Goal: Transaction & Acquisition: Purchase product/service

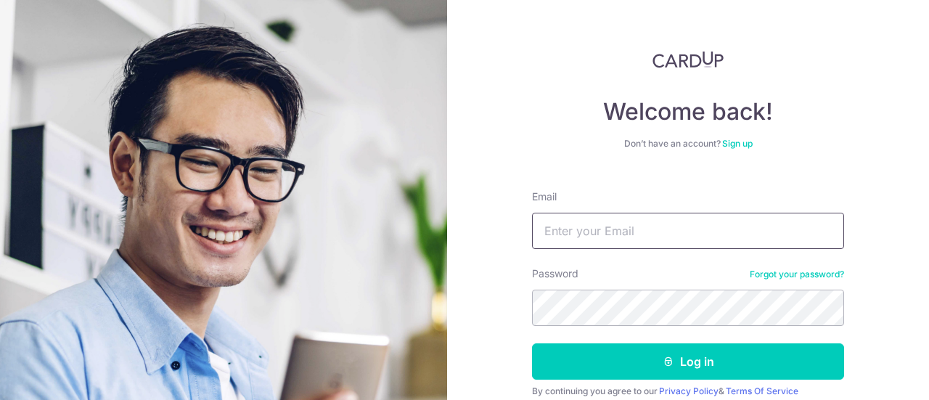
click at [595, 236] on input "Email" at bounding box center [688, 231] width 312 height 36
paste input "[EMAIL_ADDRESS][DOMAIN_NAME]"
type input "[EMAIL_ADDRESS][DOMAIN_NAME]"
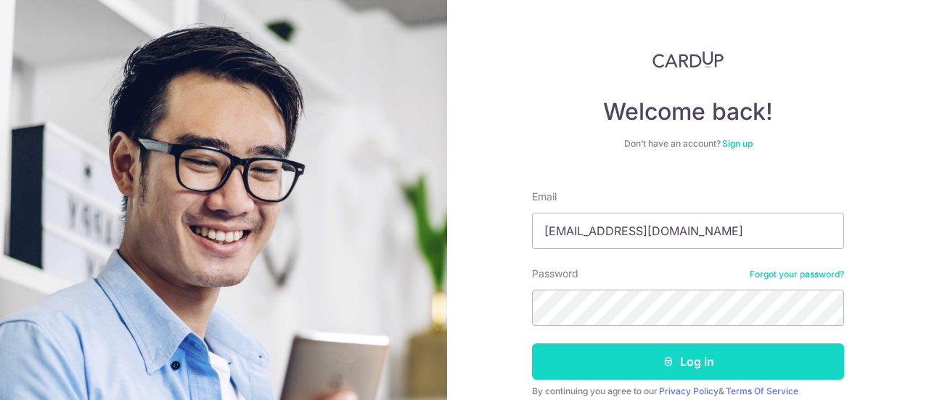
click at [614, 365] on button "Log in" at bounding box center [688, 361] width 312 height 36
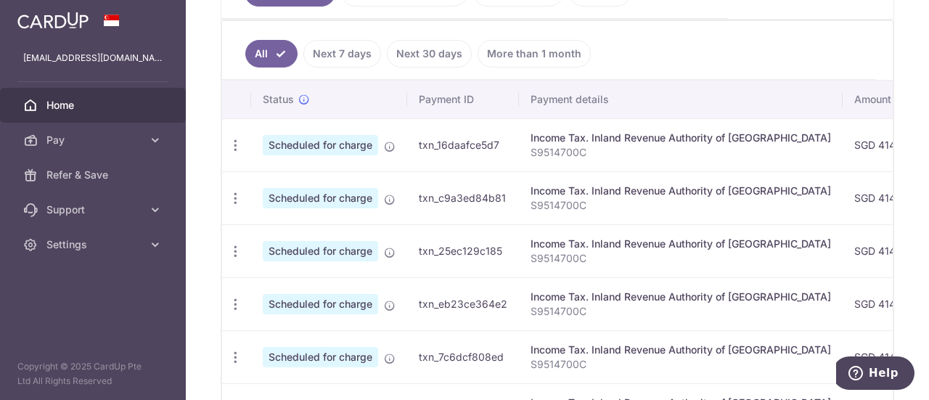
scroll to position [311, 0]
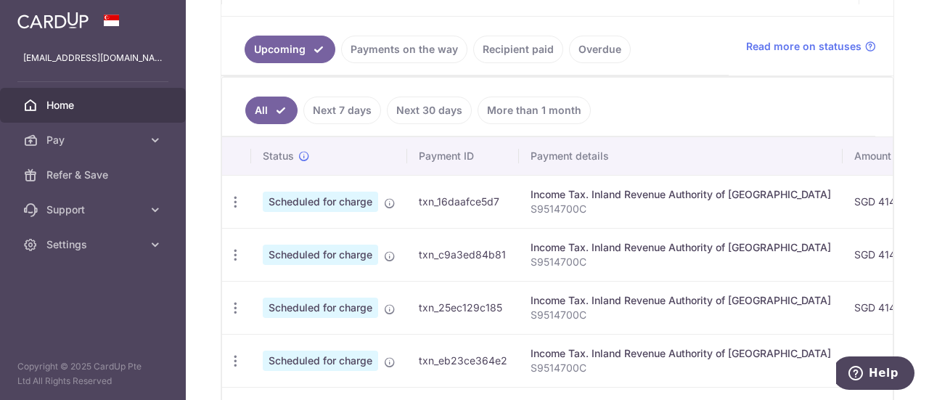
click at [521, 49] on link "Recipient paid" at bounding box center [518, 50] width 90 height 28
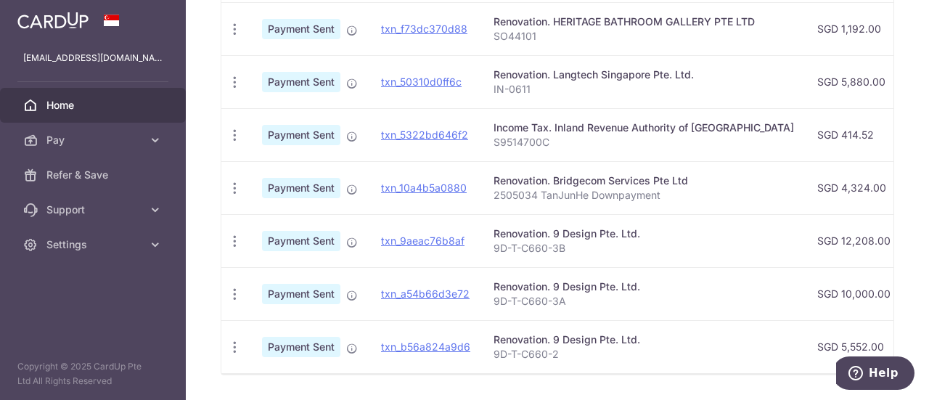
scroll to position [575, 0]
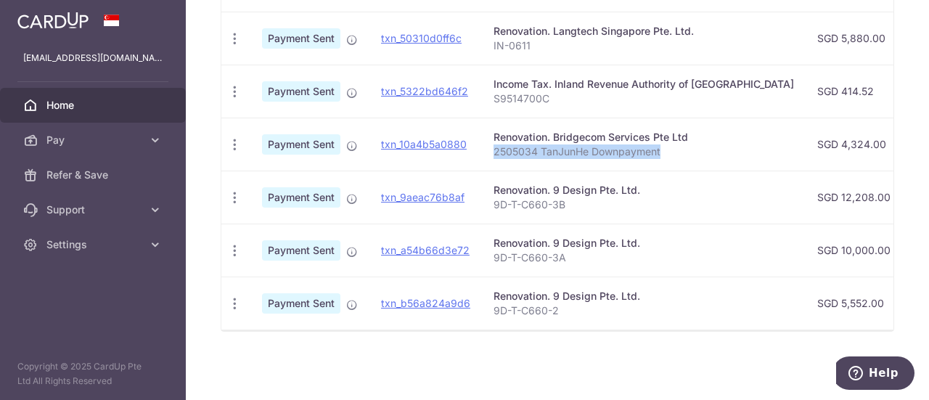
drag, startPoint x: 664, startPoint y: 152, endPoint x: 493, endPoint y: 154, distance: 170.6
click at [493, 154] on td "Renovation. Bridgecom Services Pte Ltd 2505034 TanJunHe Downpayment" at bounding box center [644, 144] width 324 height 53
copy p "2505034 TanJunHe Downpayment"
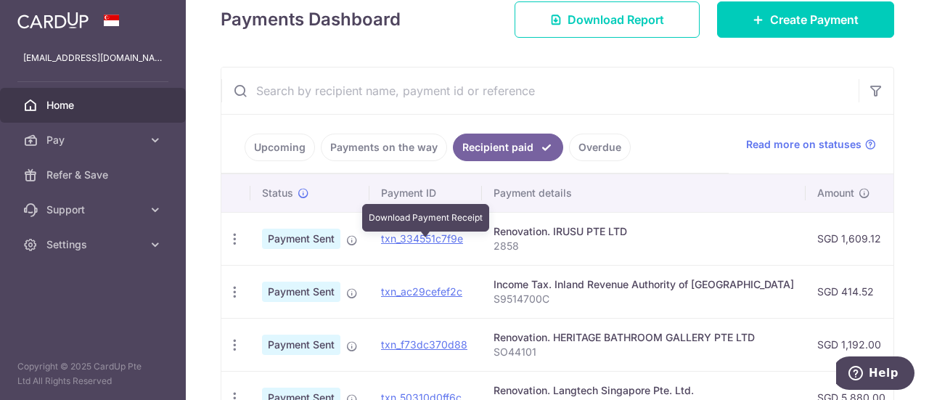
scroll to position [212, 0]
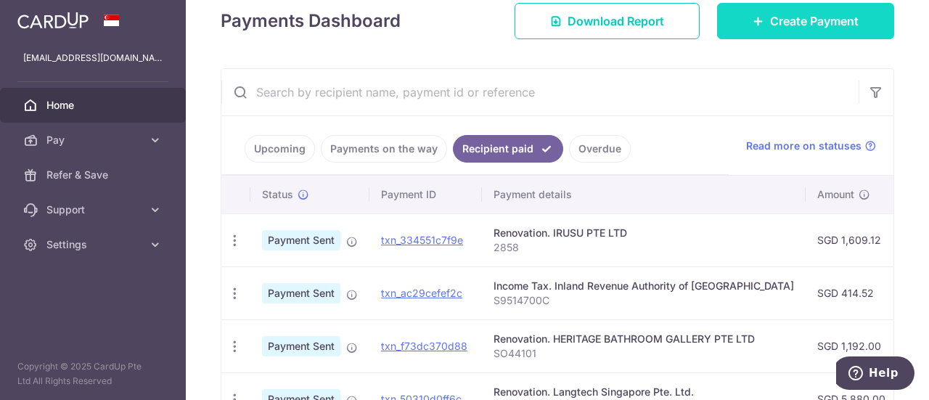
click at [779, 20] on span "Create Payment" at bounding box center [814, 20] width 89 height 17
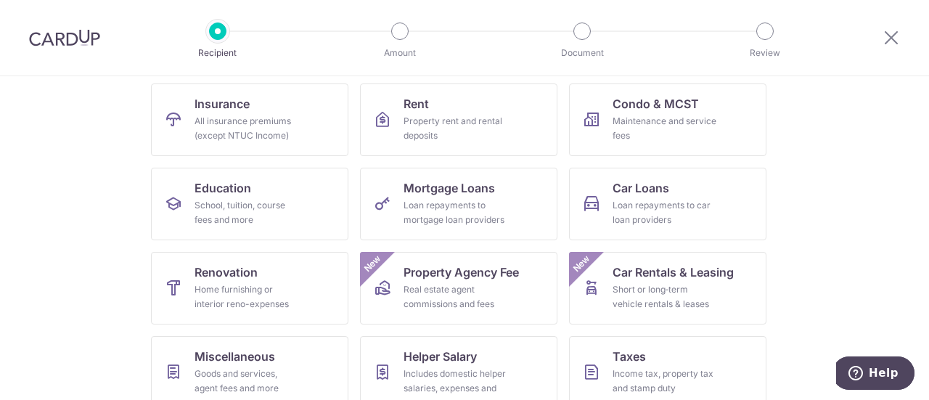
scroll to position [248, 0]
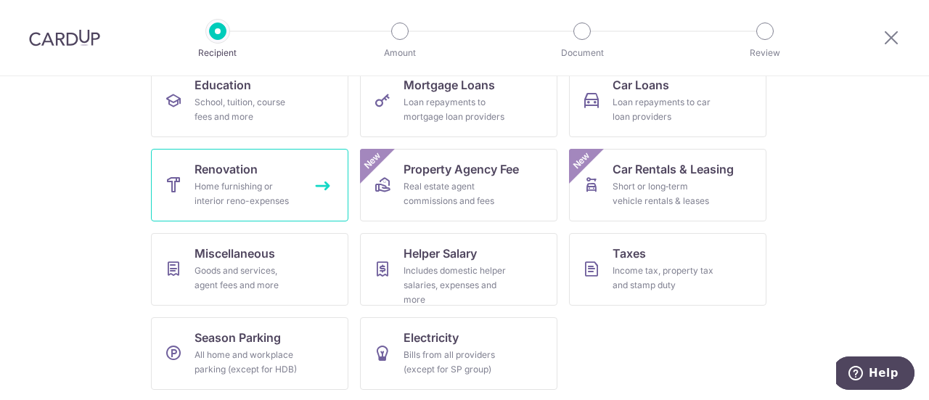
click at [224, 182] on div "Home furnishing or interior reno-expenses" at bounding box center [247, 193] width 105 height 29
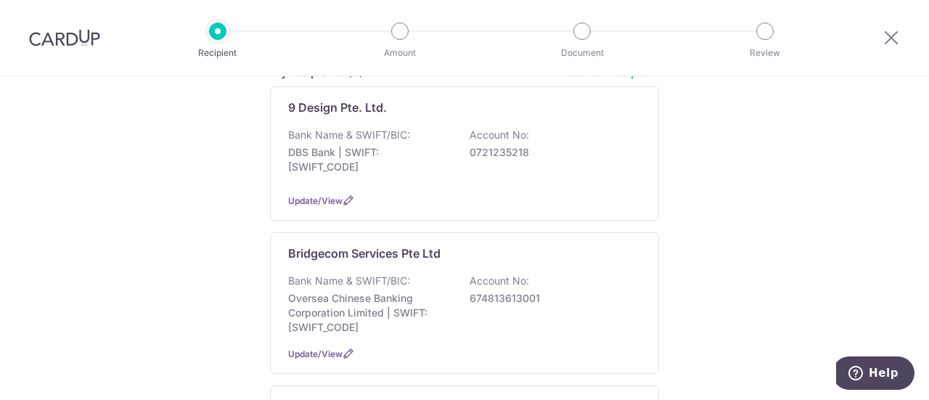
scroll to position [290, 0]
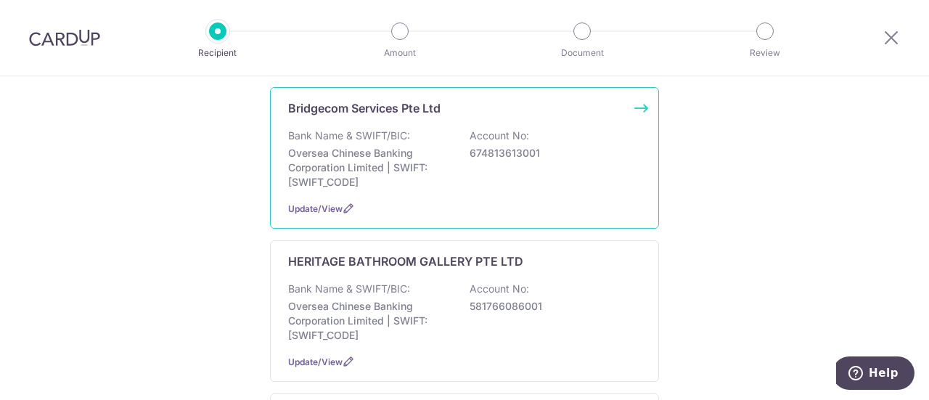
click at [483, 162] on div "Bank Name & SWIFT/BIC: Oversea Chinese Banking Corporation Limited | SWIFT: OCB…" at bounding box center [464, 159] width 353 height 61
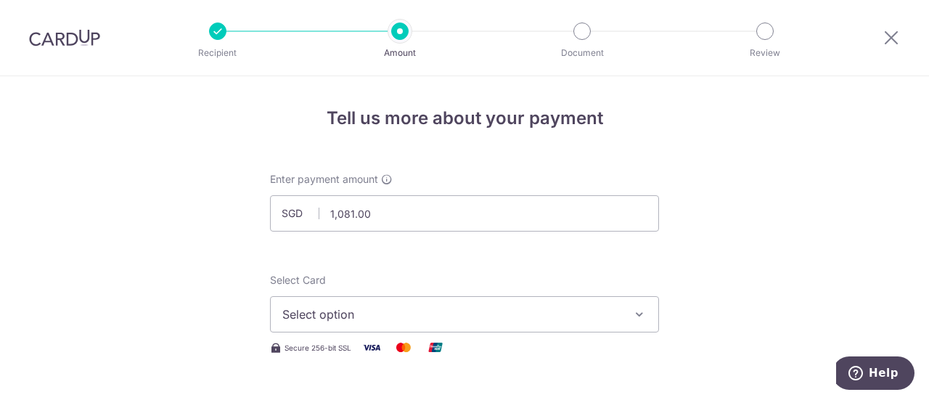
type input "1,081.00"
click at [370, 307] on span "Select option" at bounding box center [451, 314] width 338 height 17
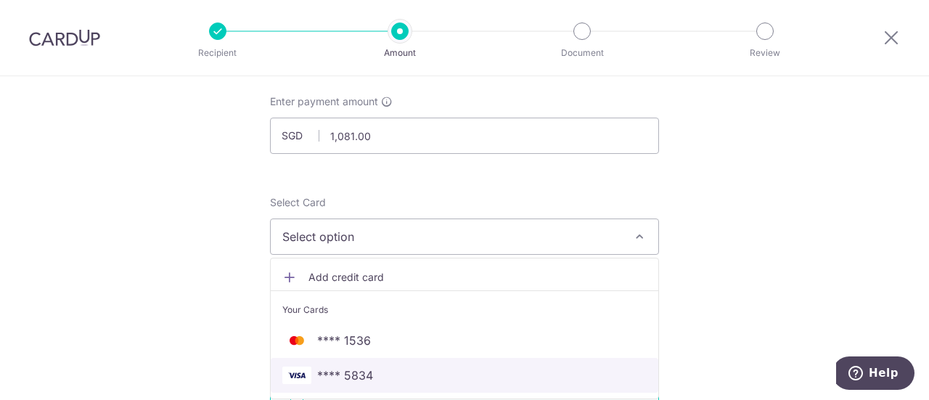
scroll to position [145, 0]
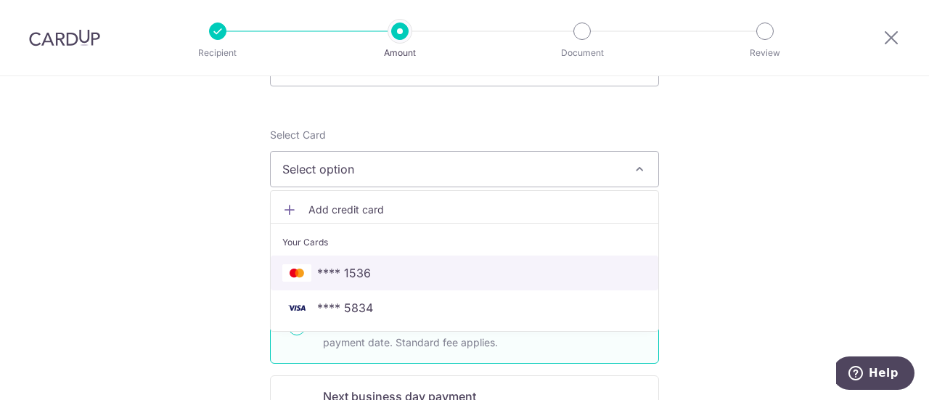
click at [376, 274] on span "**** 1536" at bounding box center [464, 272] width 364 height 17
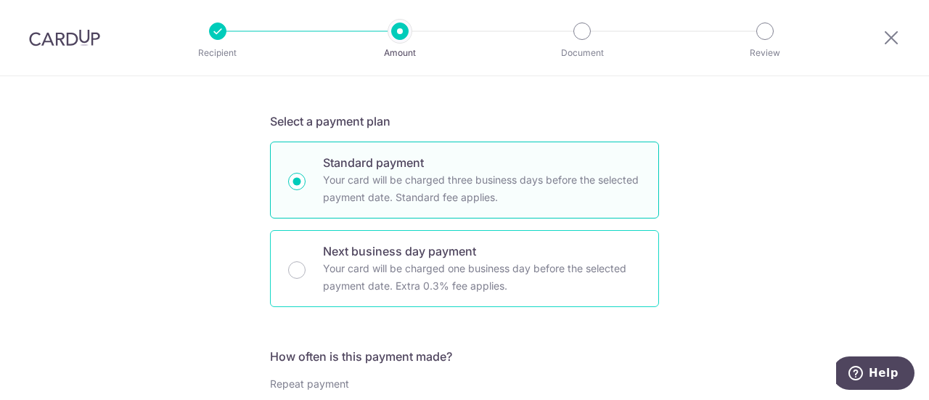
scroll to position [363, 0]
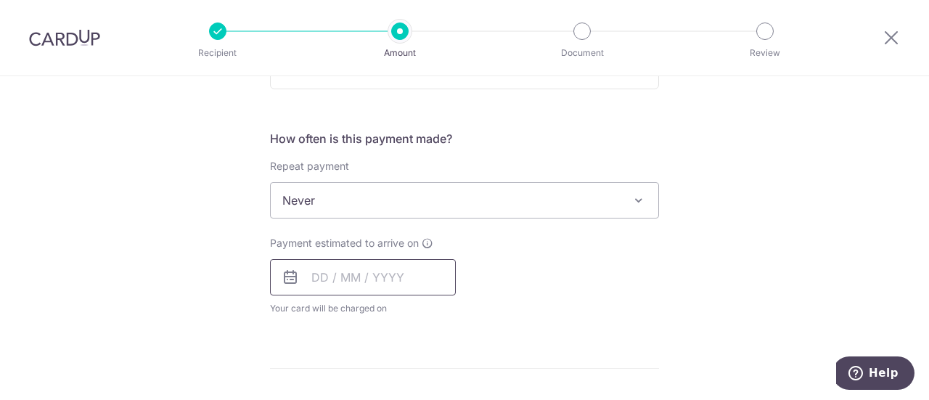
scroll to position [653, 0]
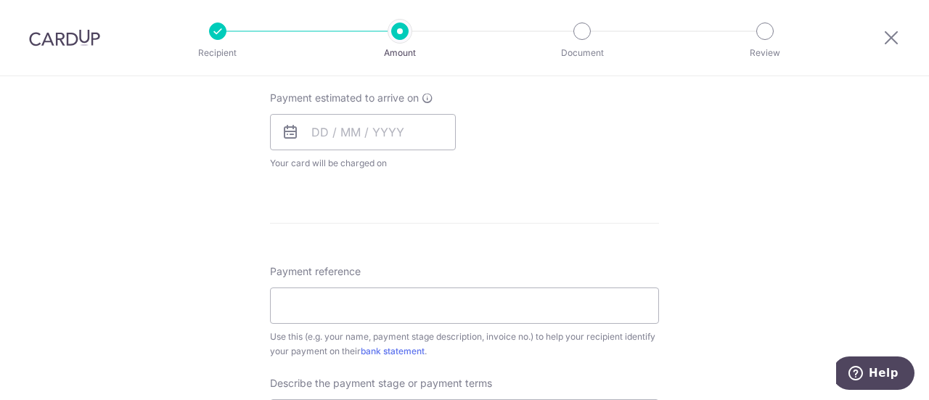
click at [515, 187] on form "Enter payment amount SGD 1,081.00 1081.00 Select Card **** 1536 Add credit card…" at bounding box center [464, 142] width 389 height 1247
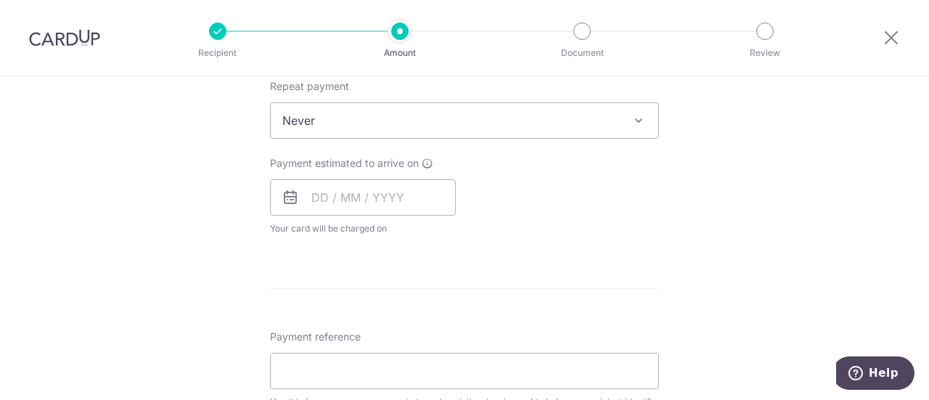
scroll to position [508, 0]
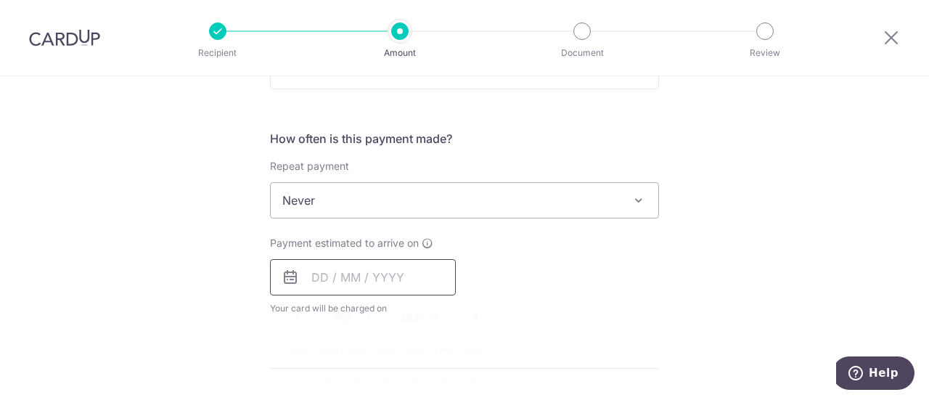
click at [409, 289] on input "text" at bounding box center [363, 277] width 186 height 36
click at [566, 288] on div "Payment estimated to arrive on Prev Next Sep Oct Nov Dec 2025 2026 2027 2028 20…" at bounding box center [464, 276] width 407 height 80
click at [380, 273] on input "text" at bounding box center [363, 277] width 186 height 36
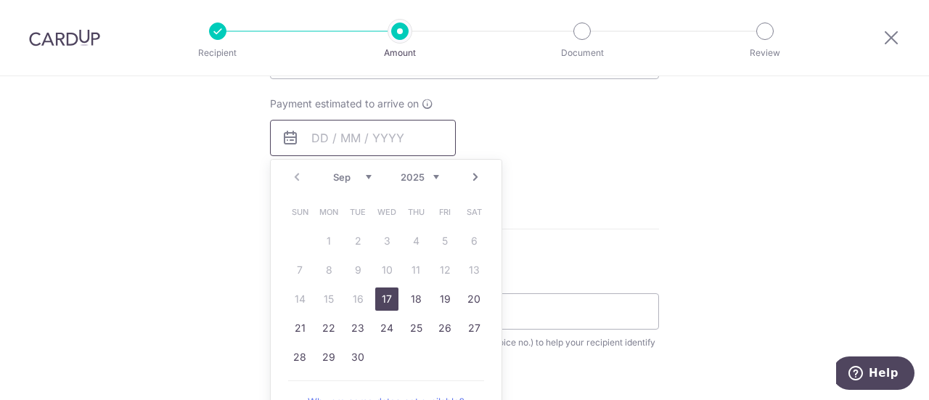
scroll to position [653, 0]
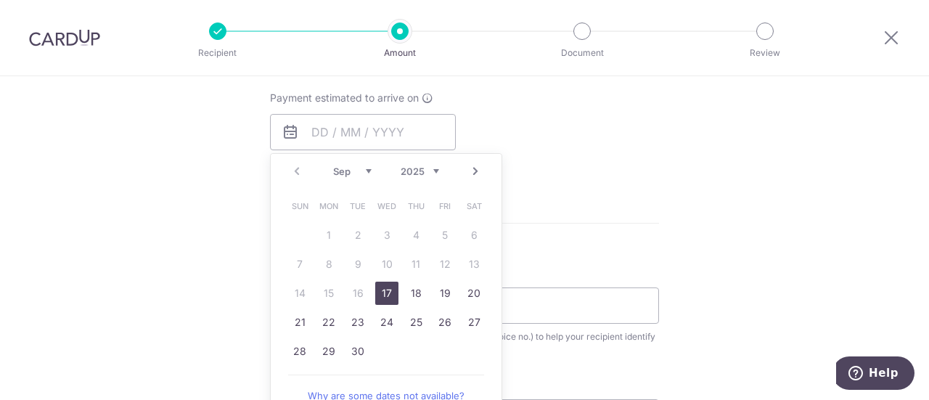
click at [375, 298] on link "17" at bounding box center [386, 293] width 23 height 23
type input "[DATE]"
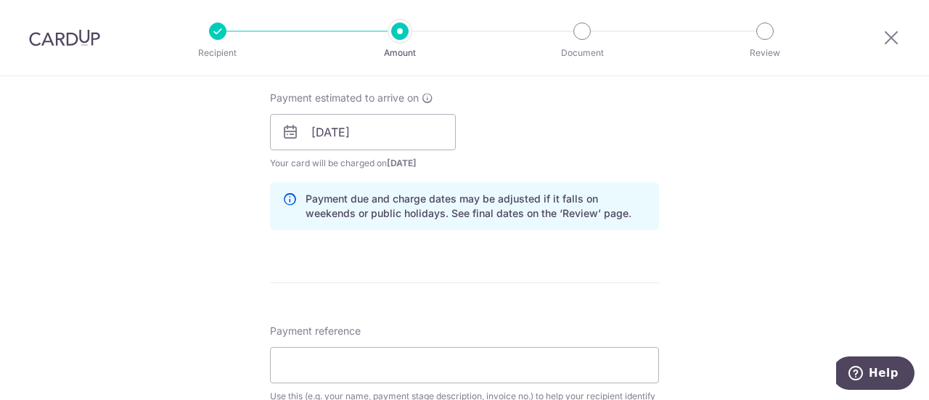
click at [681, 271] on div "Tell us more about your payment Enter payment amount SGD 1,081.00 1081.00 Selec…" at bounding box center [464, 158] width 929 height 1470
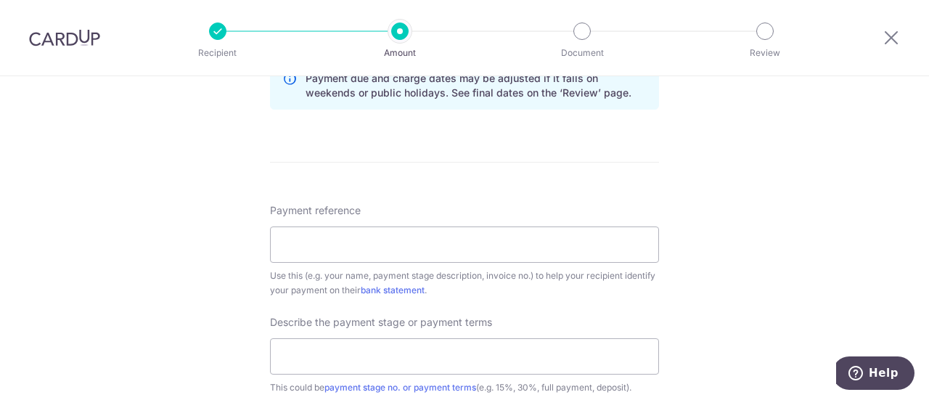
scroll to position [799, 0]
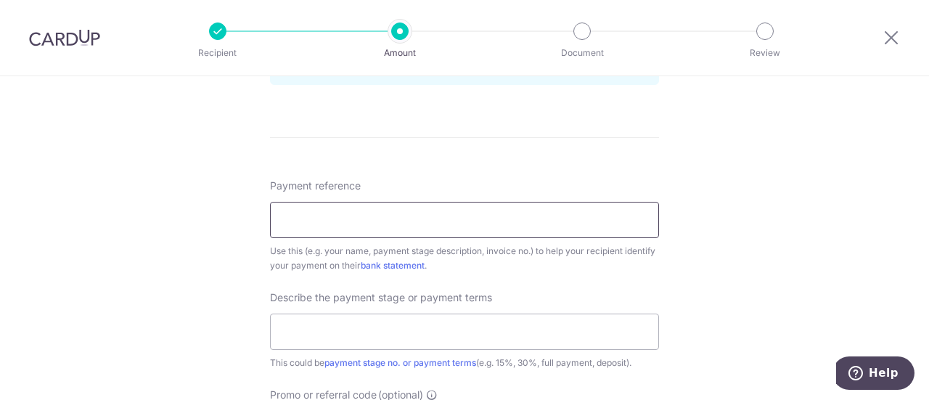
click at [364, 213] on input "Payment reference" at bounding box center [464, 220] width 389 height 36
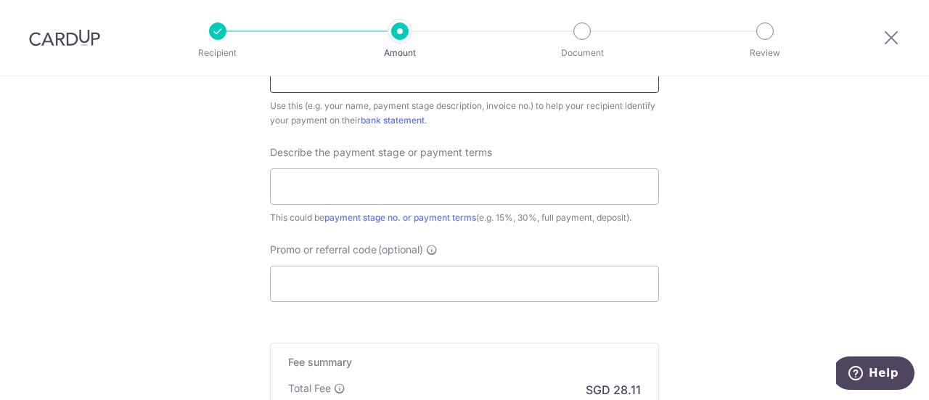
scroll to position [871, 0]
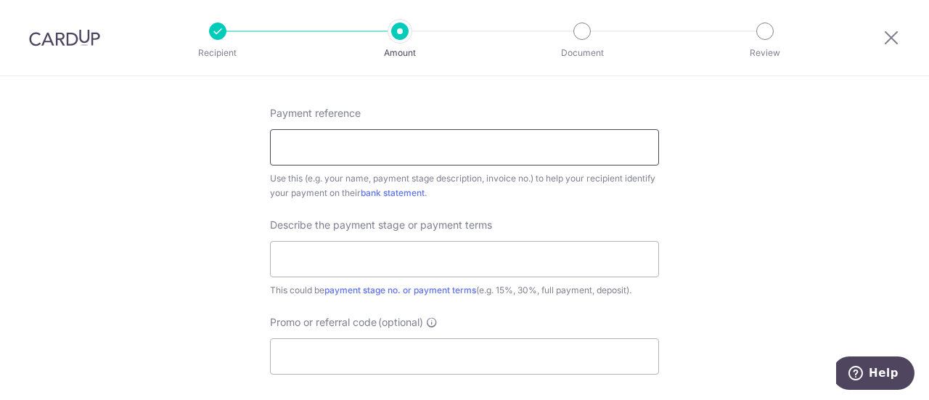
paste input "OCBC90NMC"
type input "OCBC90NMC"
click at [375, 144] on input "Payment reference" at bounding box center [464, 147] width 389 height 36
paste input "INV/2508078"
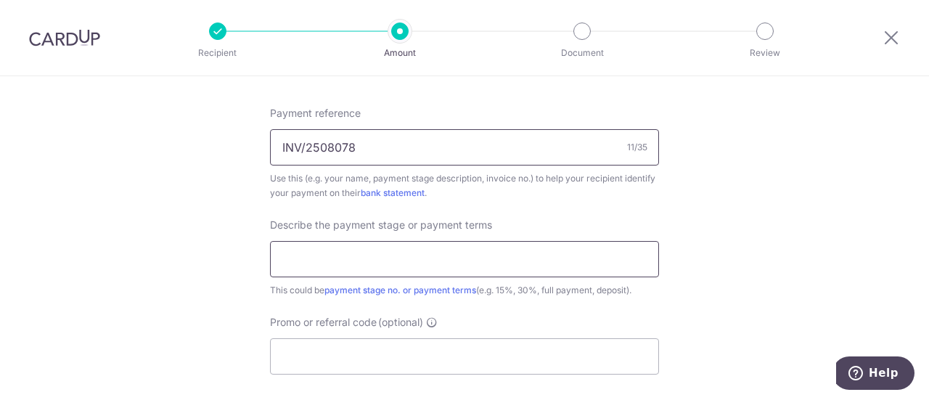
type input "INV/2508078"
click at [375, 250] on input "text" at bounding box center [464, 259] width 389 height 36
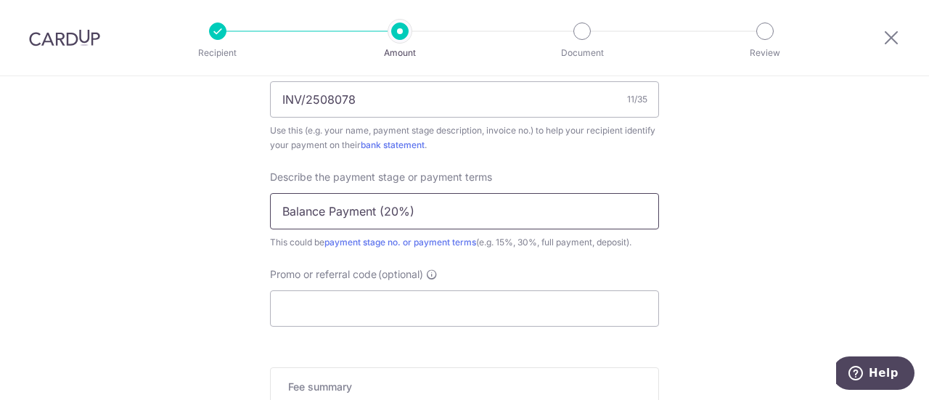
scroll to position [1016, 0]
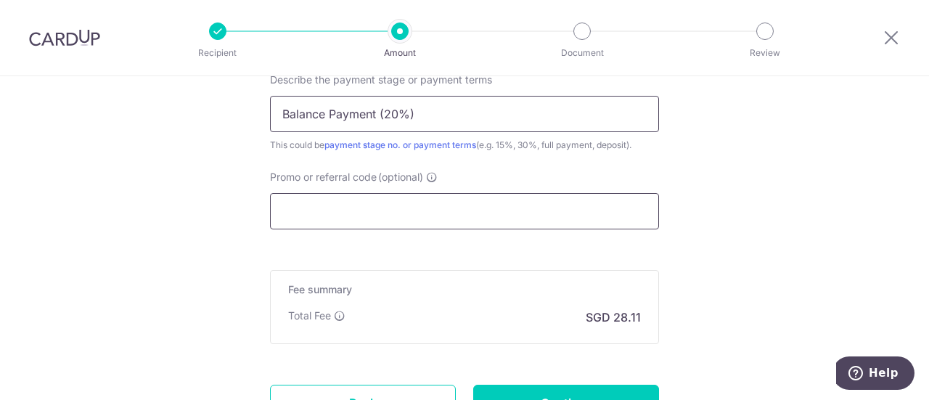
type input "Balance Payment (20%)"
click at [370, 201] on input "Promo or referral code (optional)" at bounding box center [464, 211] width 389 height 36
paste input "OCBC90NMC"
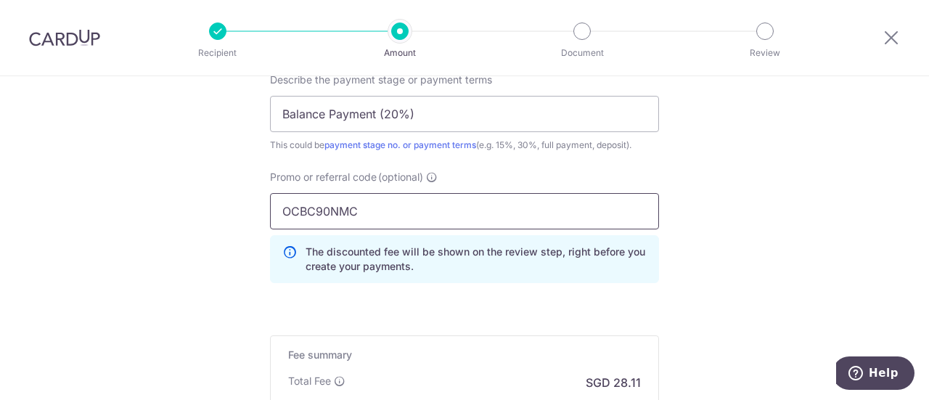
type input "OCBC90NMC"
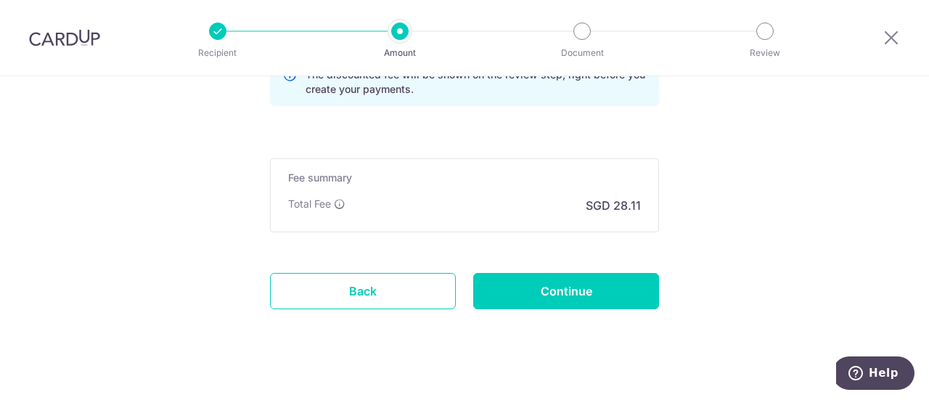
scroll to position [1207, 0]
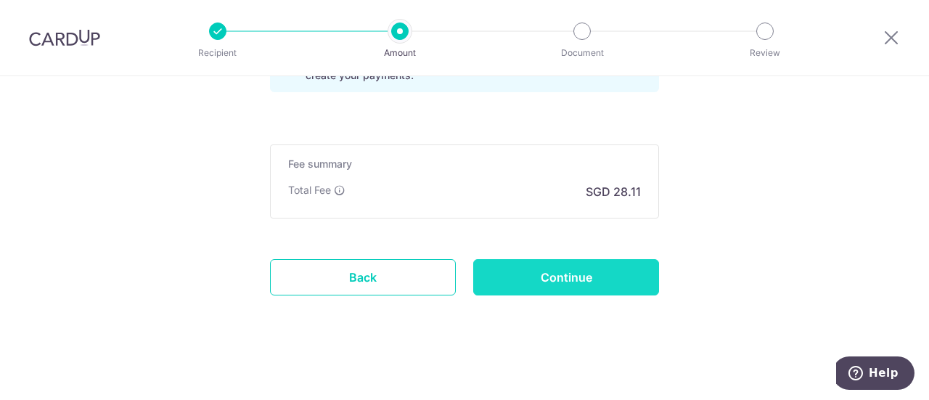
click at [586, 262] on input "Continue" at bounding box center [566, 277] width 186 height 36
type input "Create Schedule"
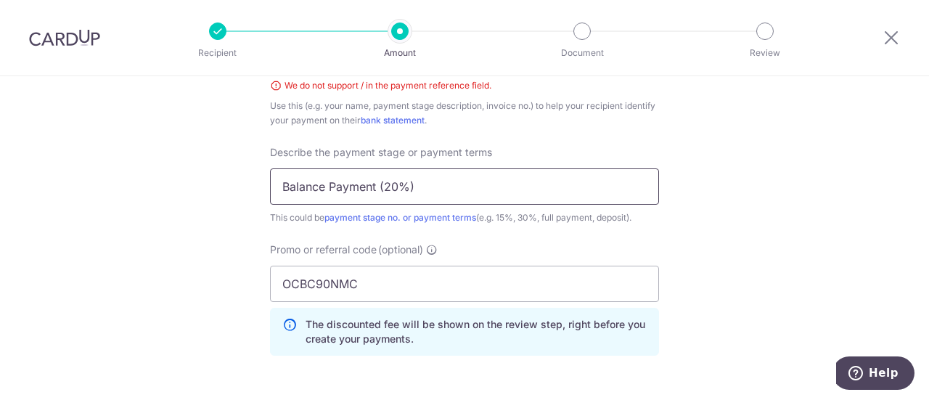
click at [426, 195] on input "Balance Payment (20%)" at bounding box center [464, 186] width 389 height 36
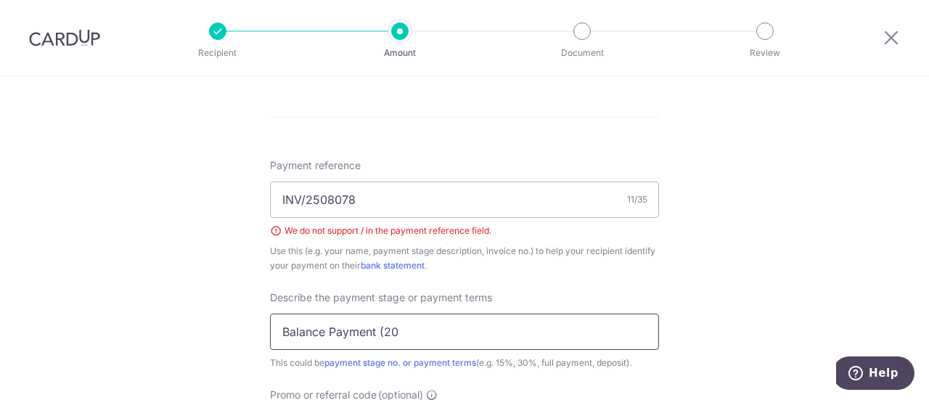
scroll to position [892, 0]
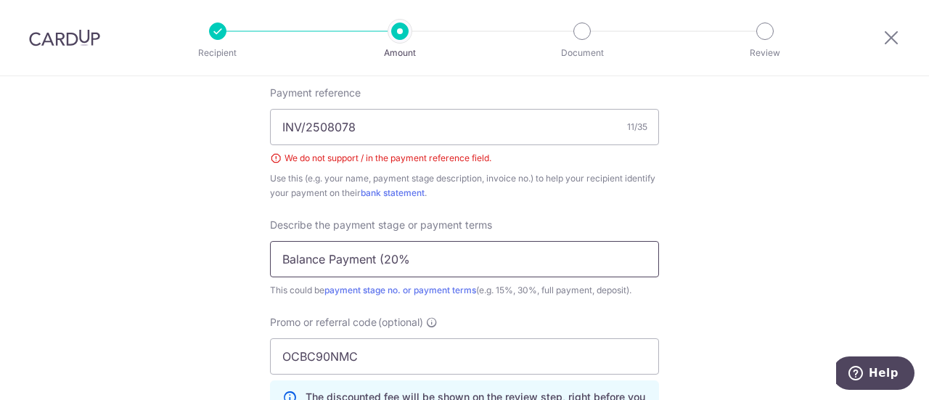
type input "Balance Payment (20%)"
click at [301, 127] on input "INV/2508078" at bounding box center [464, 127] width 389 height 36
type input "INV-2508078"
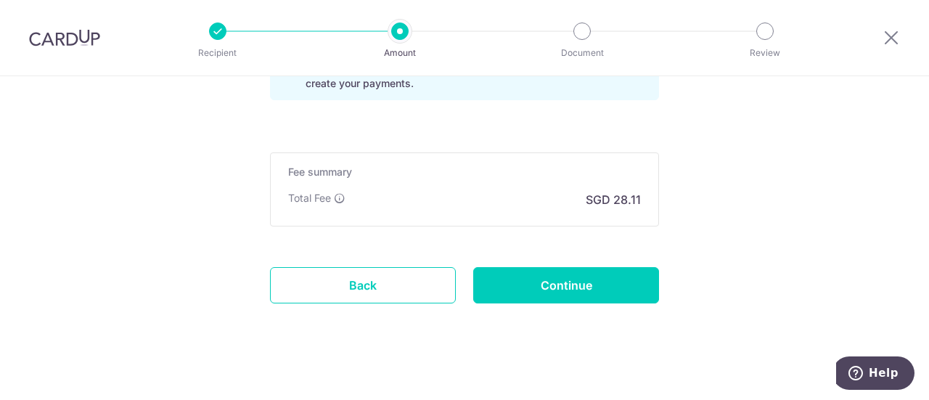
scroll to position [1228, 0]
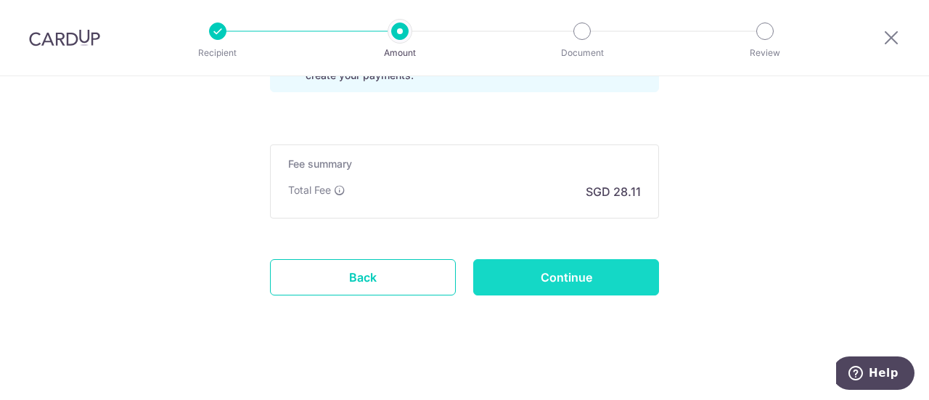
click at [545, 269] on input "Continue" at bounding box center [566, 277] width 186 height 36
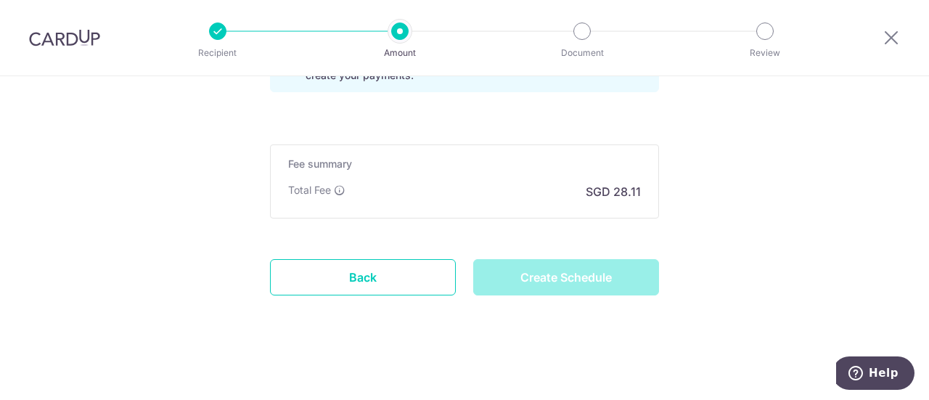
type input "Create Schedule"
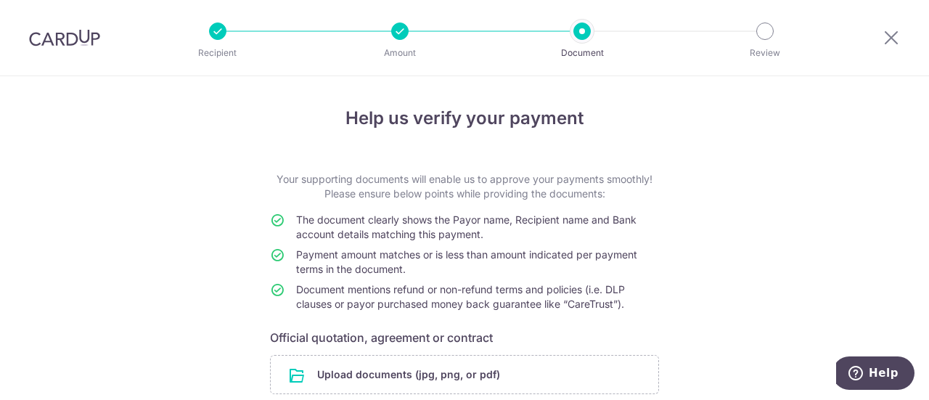
scroll to position [73, 0]
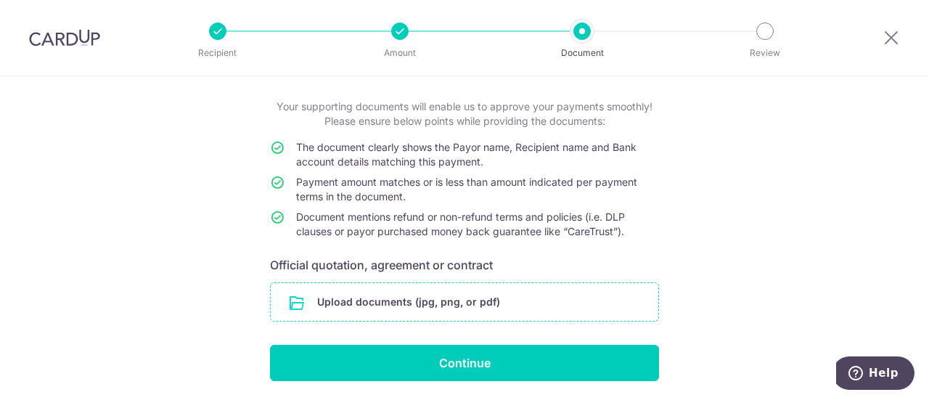
click at [516, 307] on input "file" at bounding box center [465, 302] width 388 height 38
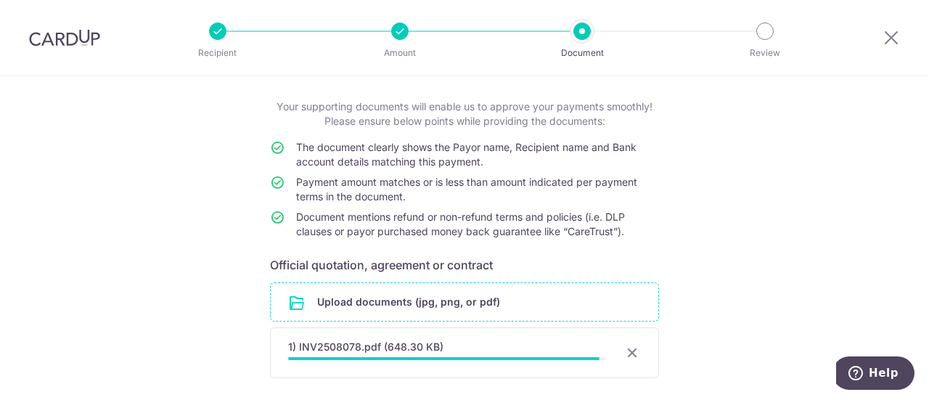
click at [791, 258] on div "Help us verify your payment Your supporting documents will enable us to approve…" at bounding box center [464, 258] width 929 height 508
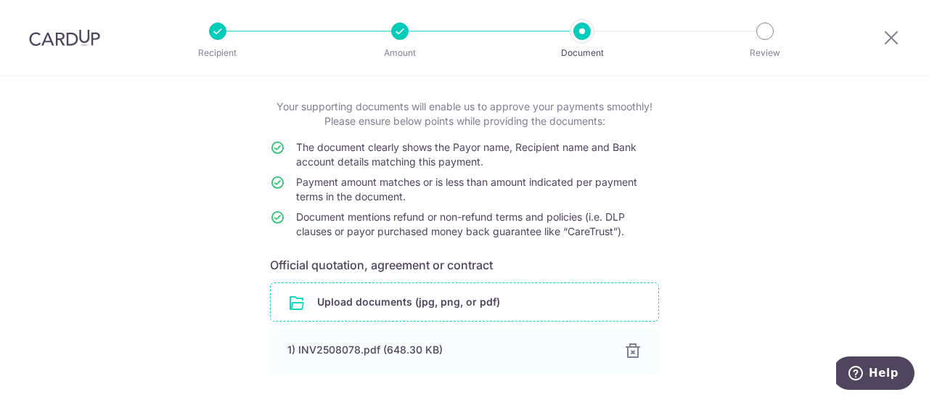
scroll to position [180, 0]
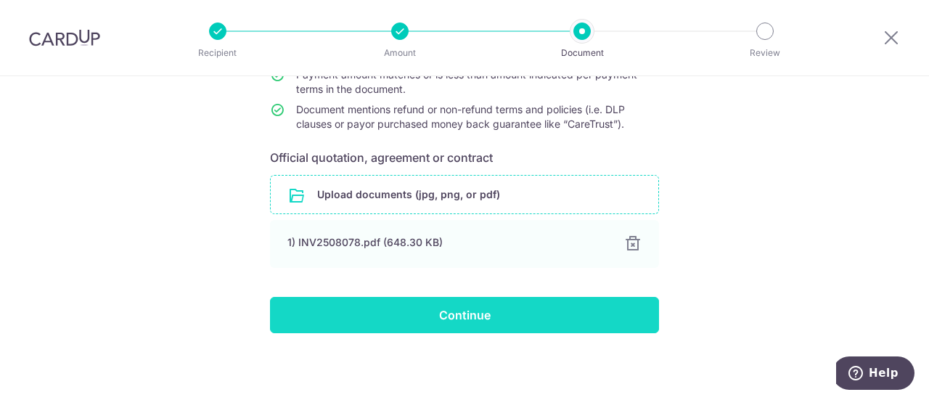
click at [466, 305] on input "Continue" at bounding box center [464, 315] width 389 height 36
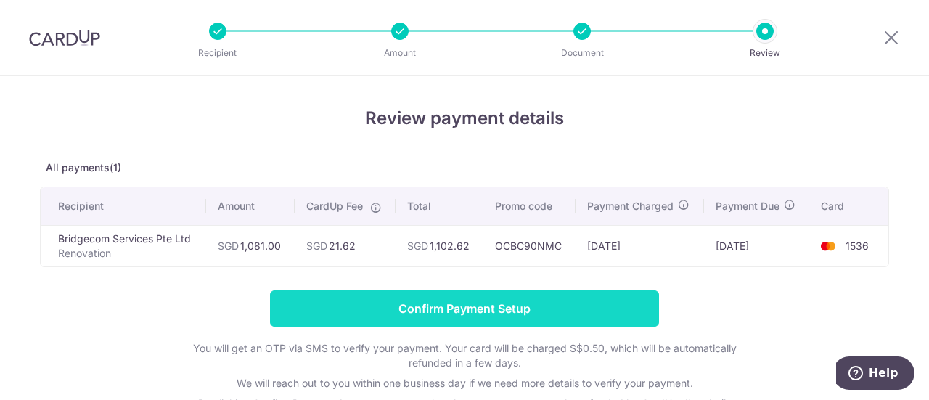
click at [402, 308] on input "Confirm Payment Setup" at bounding box center [464, 308] width 389 height 36
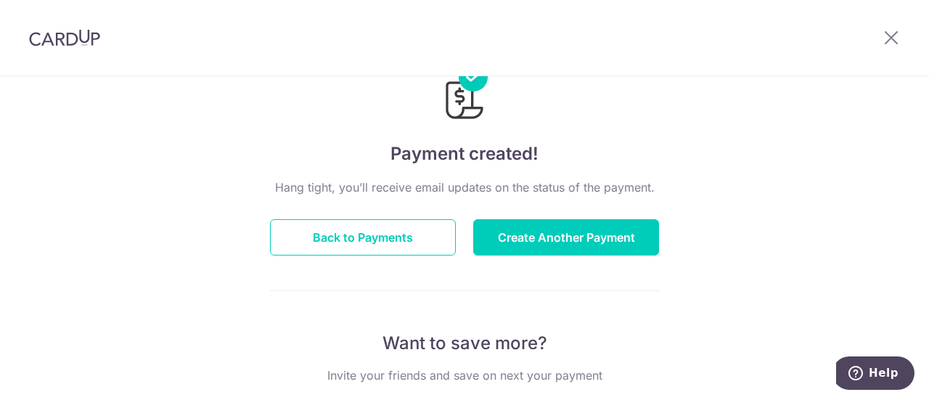
scroll to position [145, 0]
